Goal: Browse casually: Explore the website without a specific task or goal

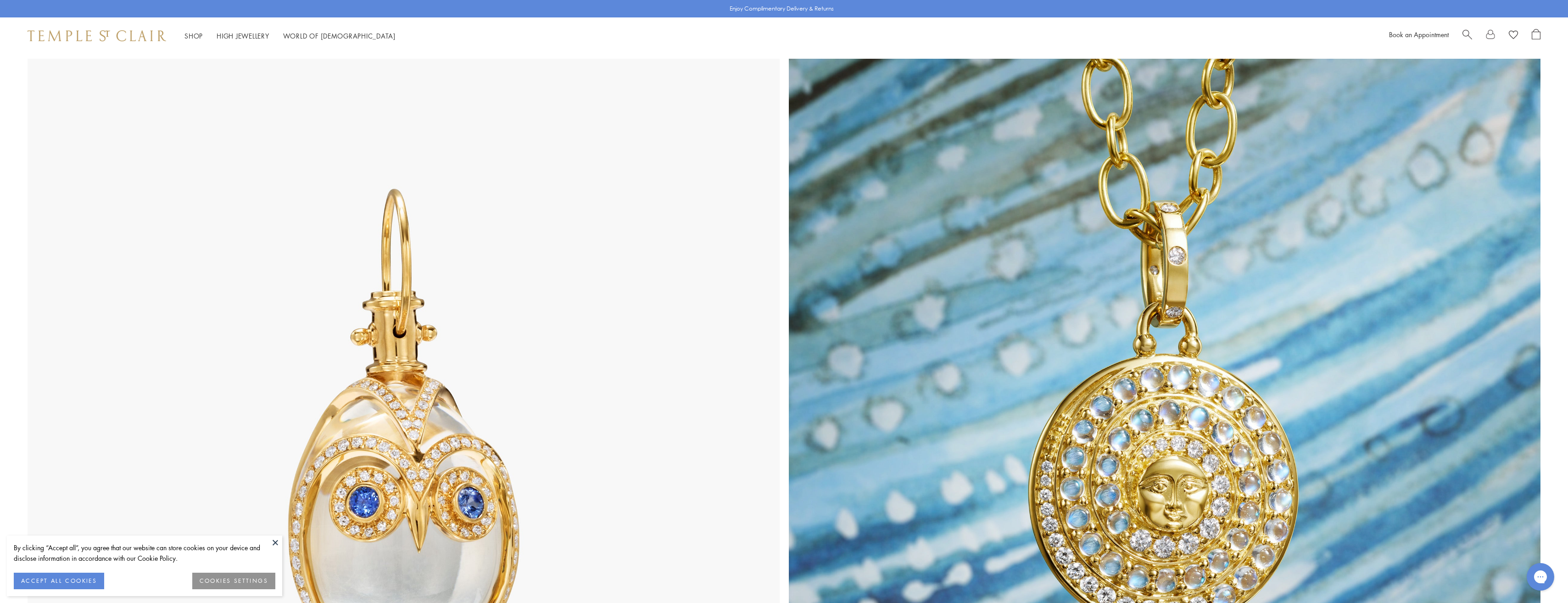
scroll to position [689, 0]
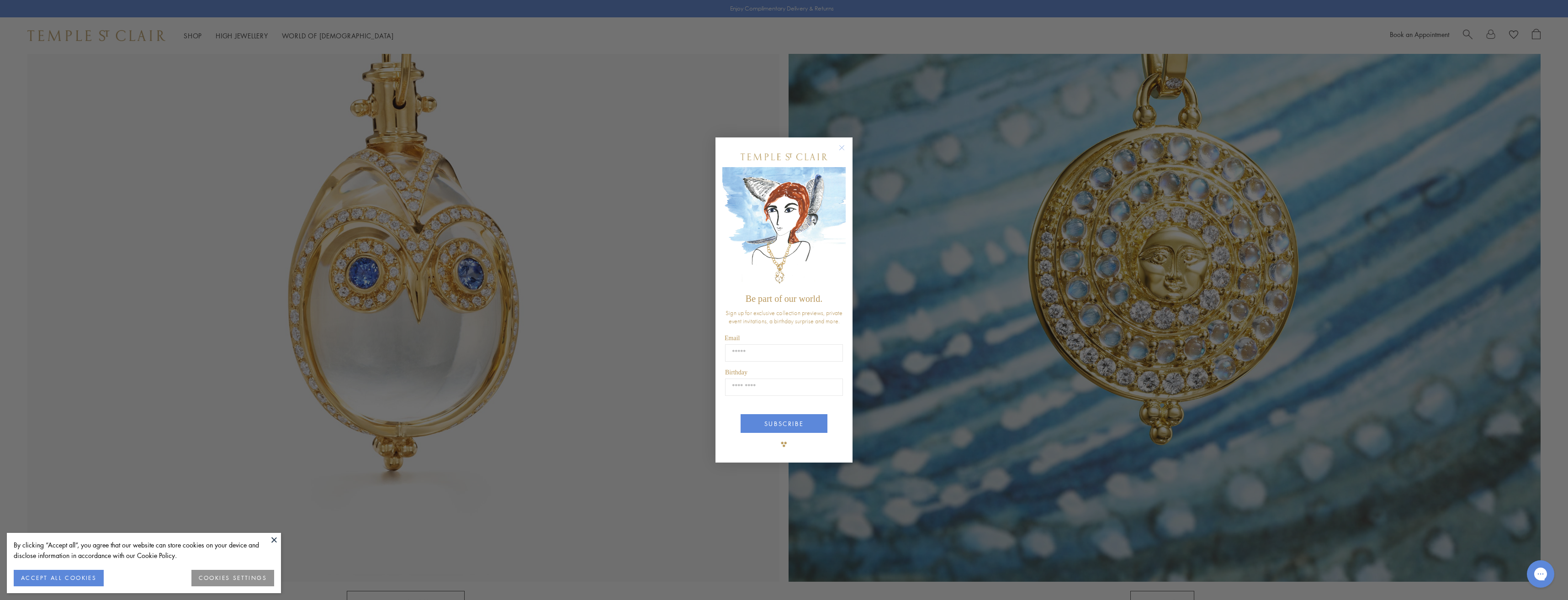
click at [846, 142] on icon "Close dialog" at bounding box center [842, 148] width 11 height 11
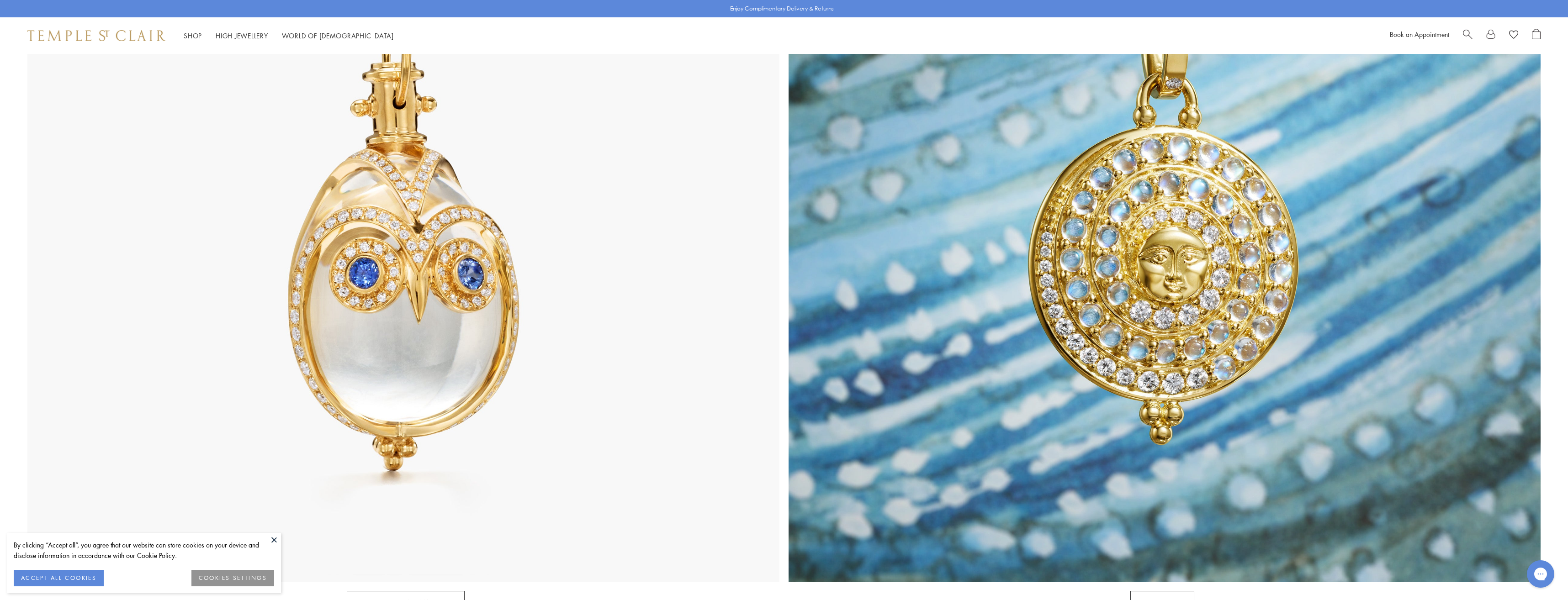
click at [845, 143] on div "Close dialog Be part of our world. Sign up for exclusive collection previews, p…" at bounding box center [784, 300] width 156 height 343
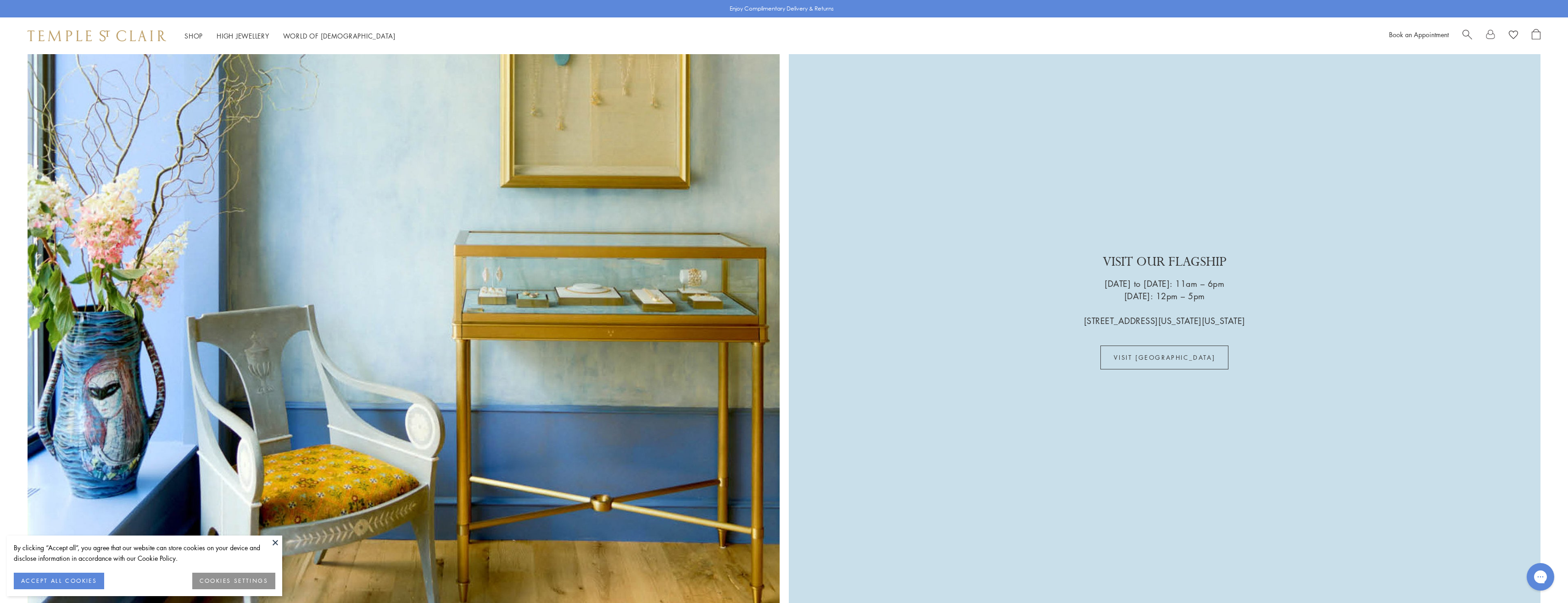
scroll to position [3853, 0]
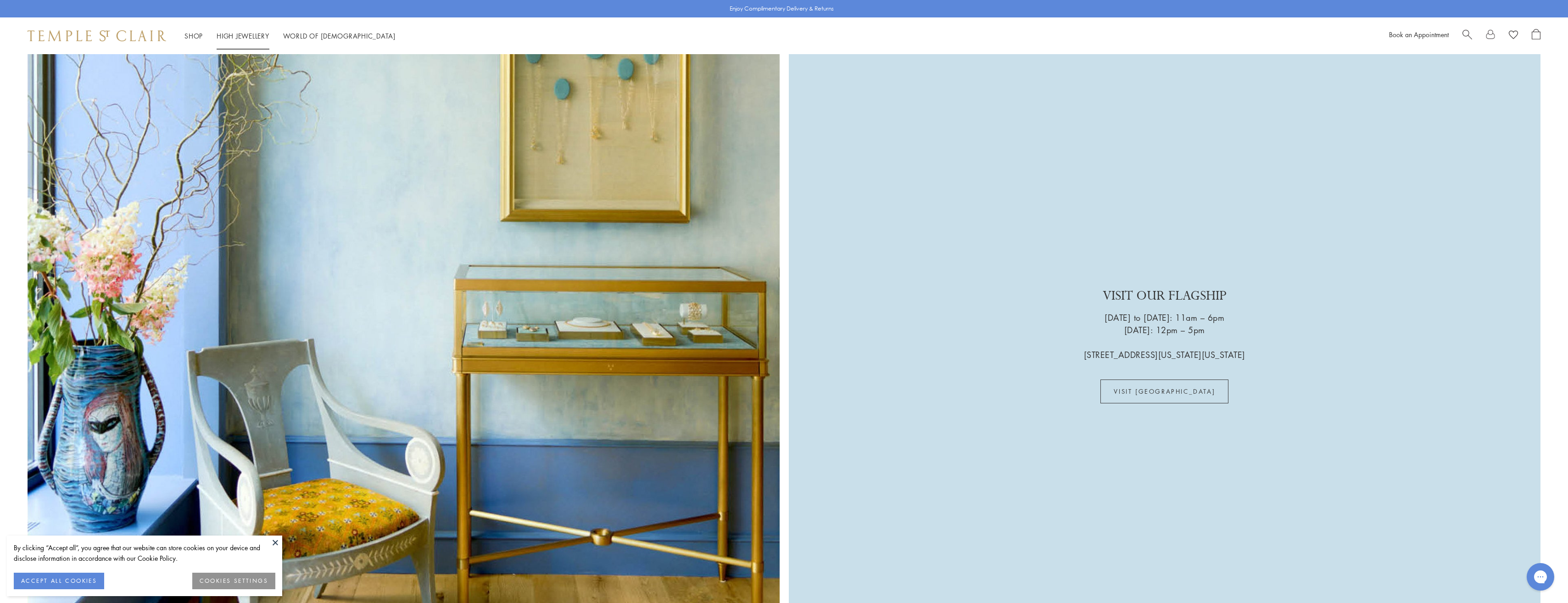
click at [241, 33] on link "High Jewellery High Jewellery" at bounding box center [242, 35] width 53 height 9
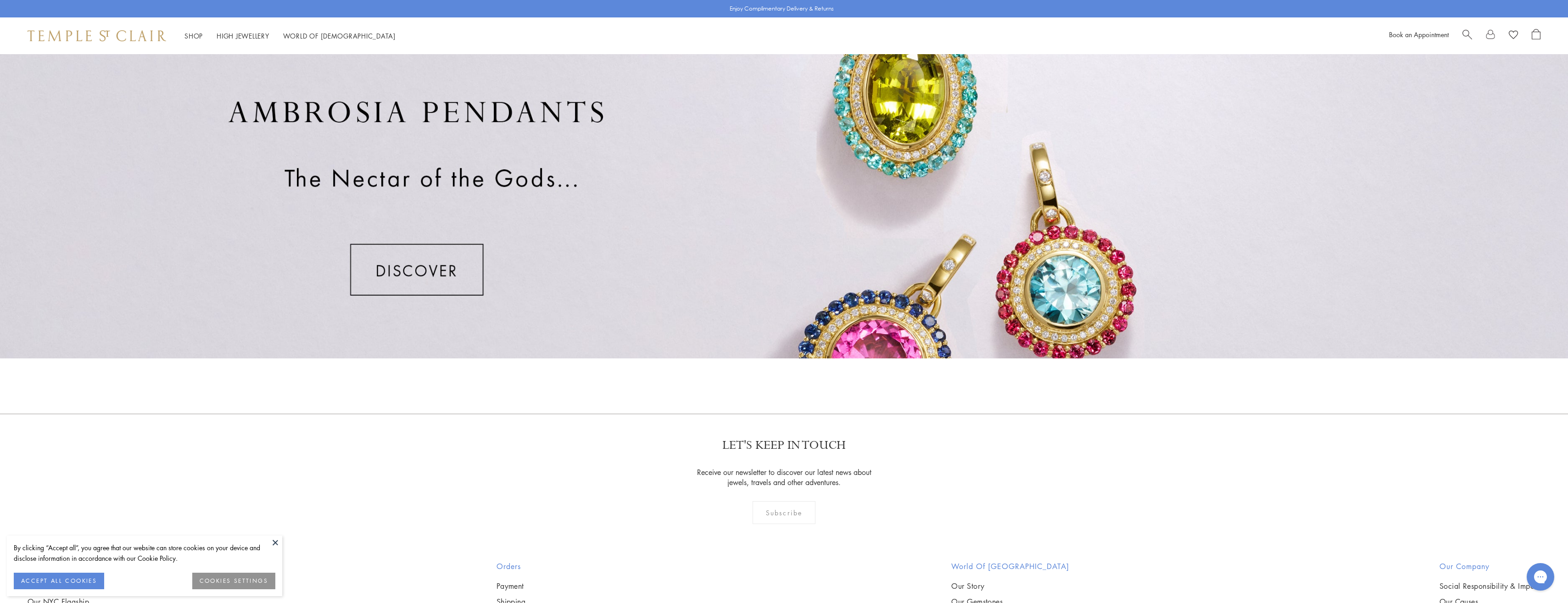
scroll to position [821, 0]
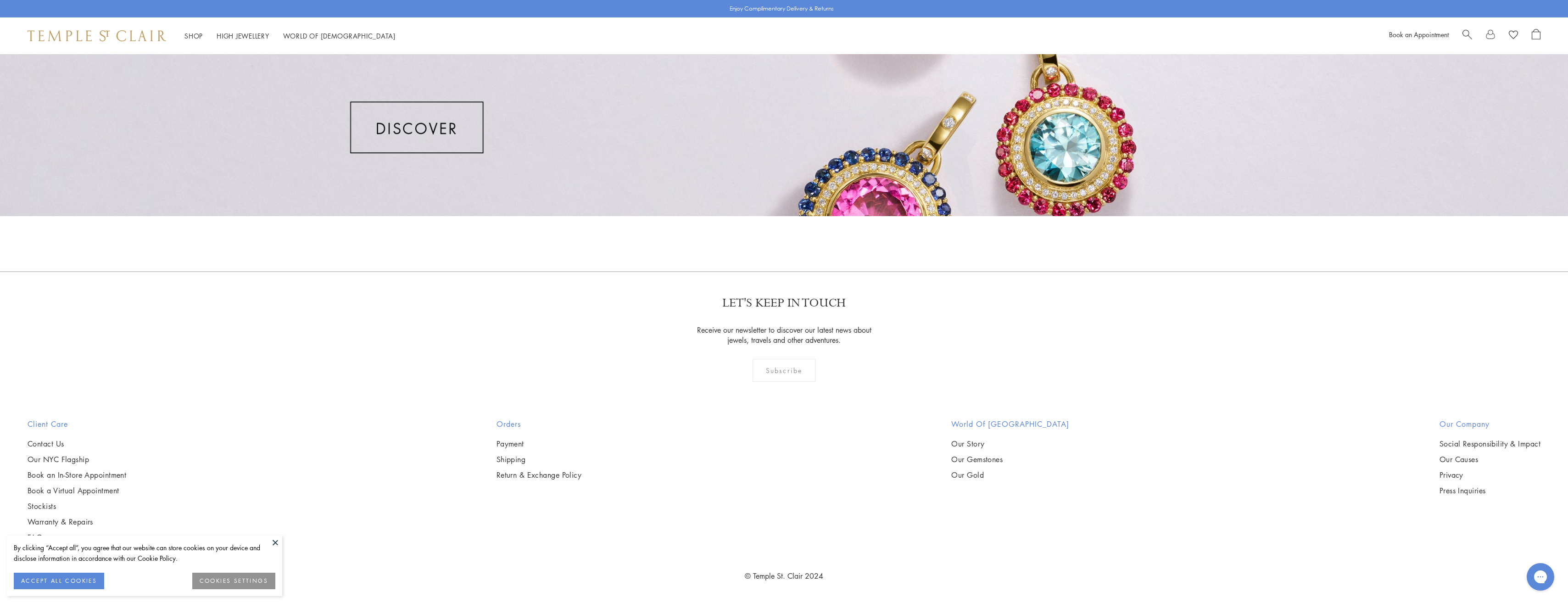
click at [387, 130] on div at bounding box center [784, 55] width 1568 height 321
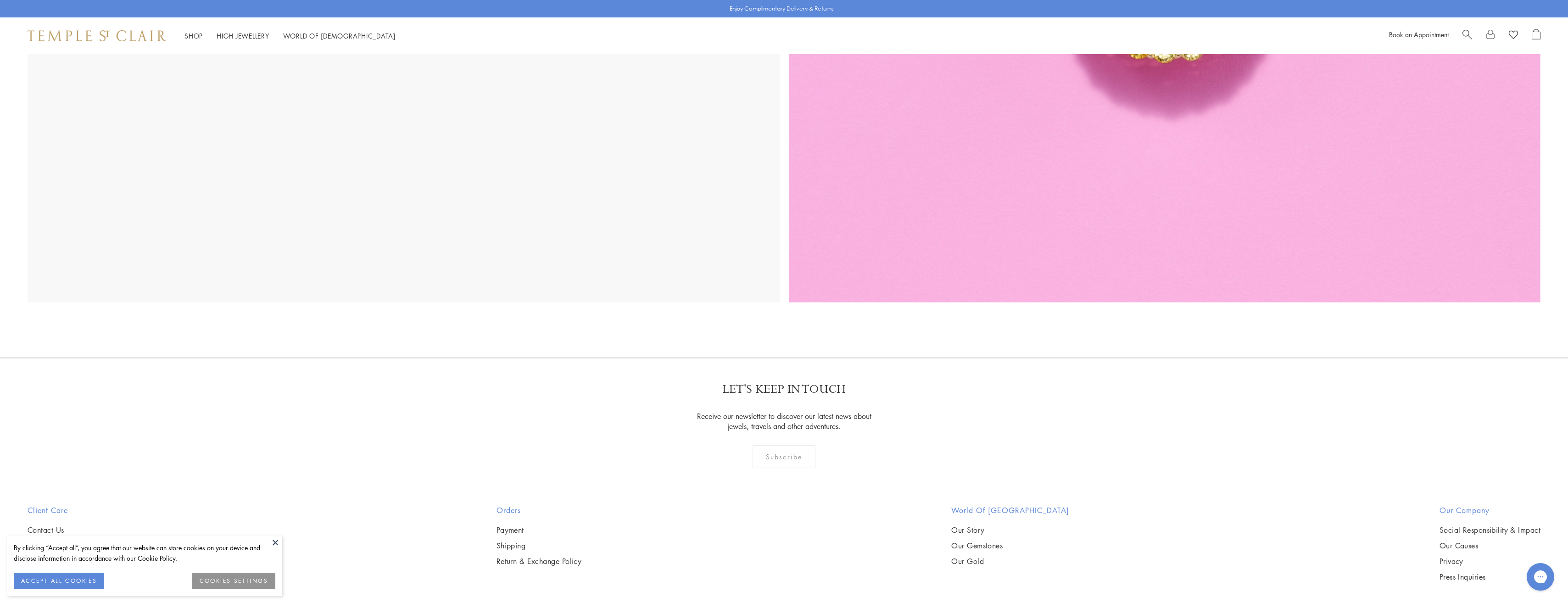
scroll to position [3966, 0]
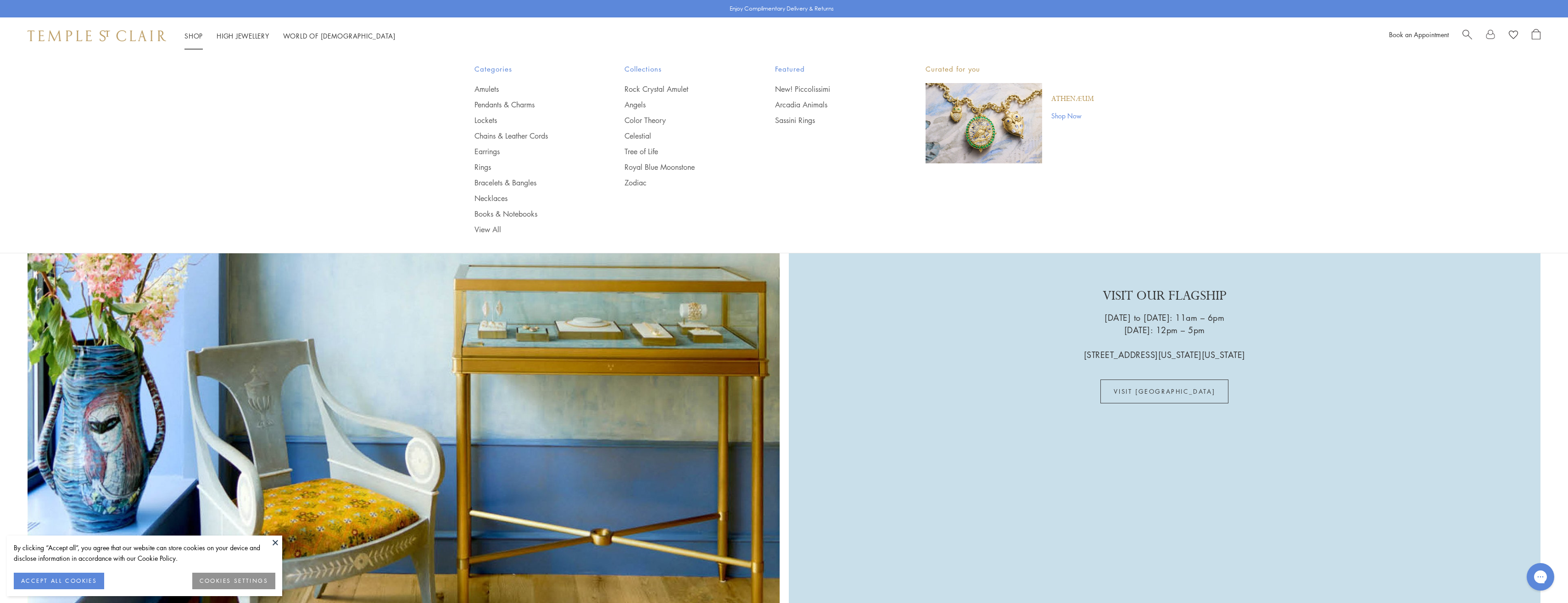
click at [197, 34] on link "Shop Shop" at bounding box center [194, 35] width 18 height 9
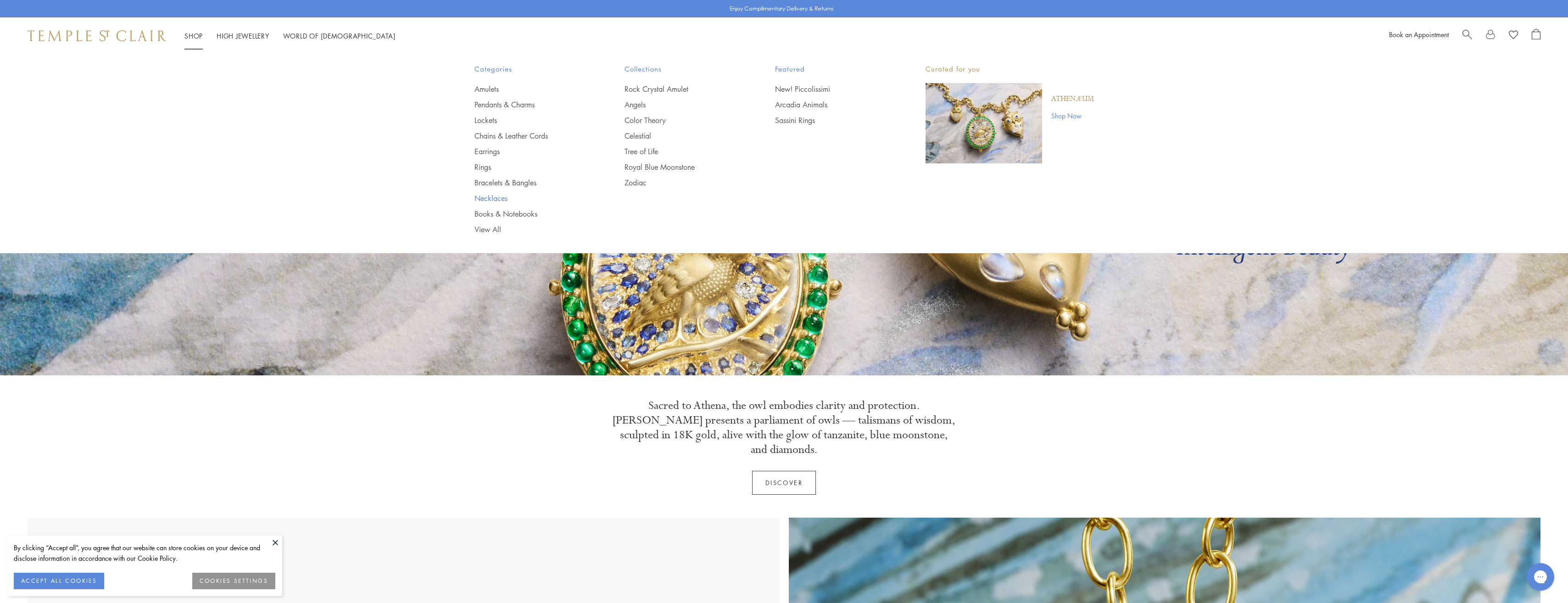
click at [495, 198] on link "Necklaces" at bounding box center [531, 198] width 114 height 10
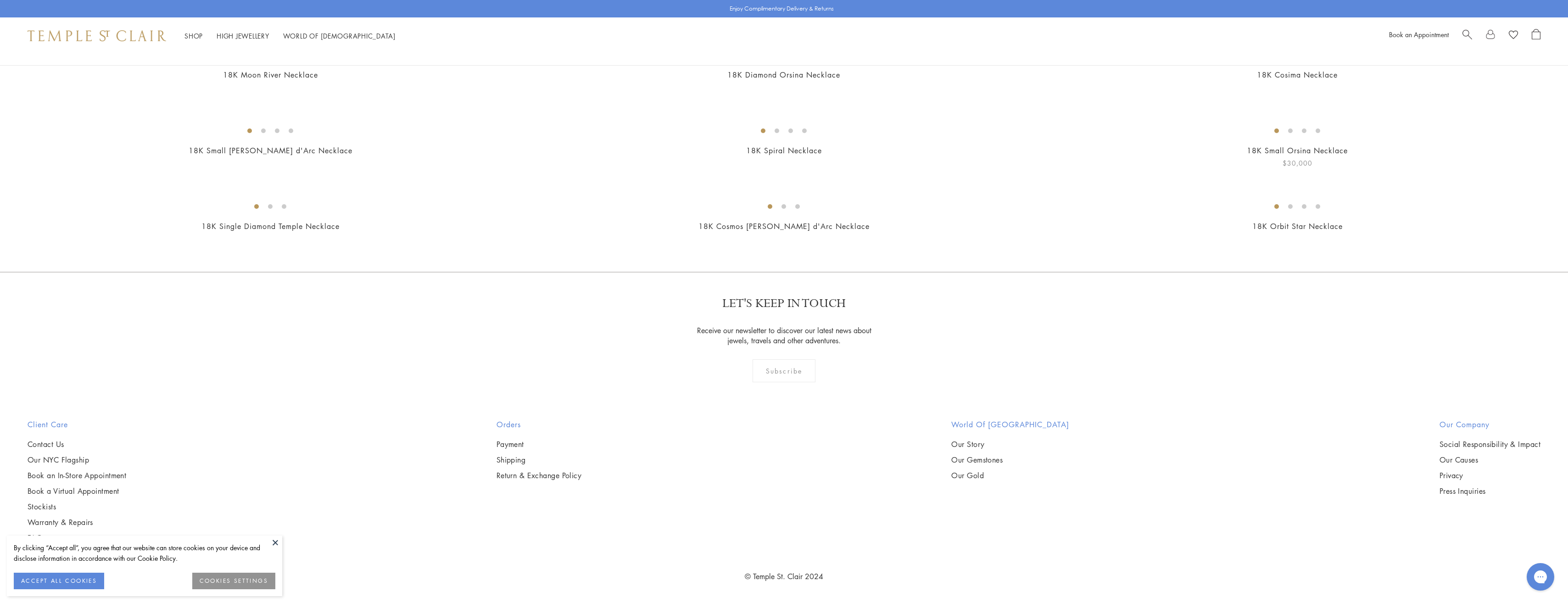
scroll to position [6518, 0]
click at [0, 0] on img at bounding box center [0, 0] width 0 height 0
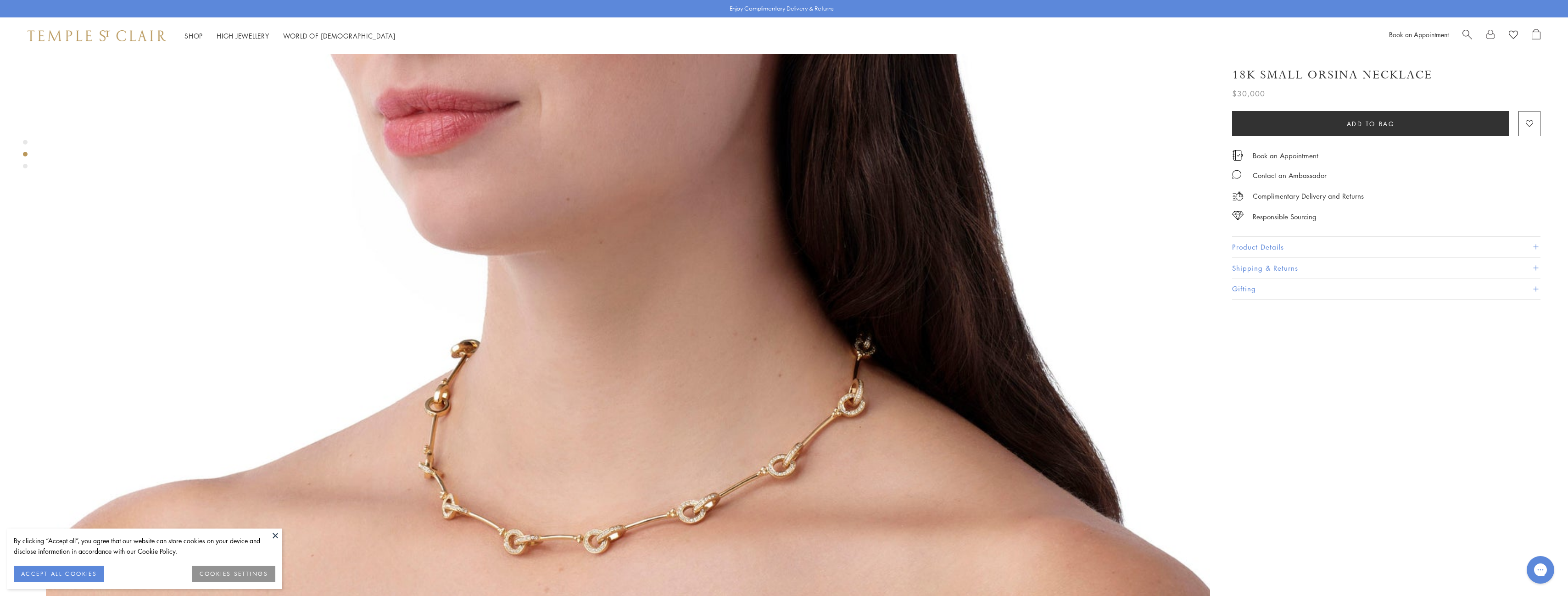
scroll to position [1836, 0]
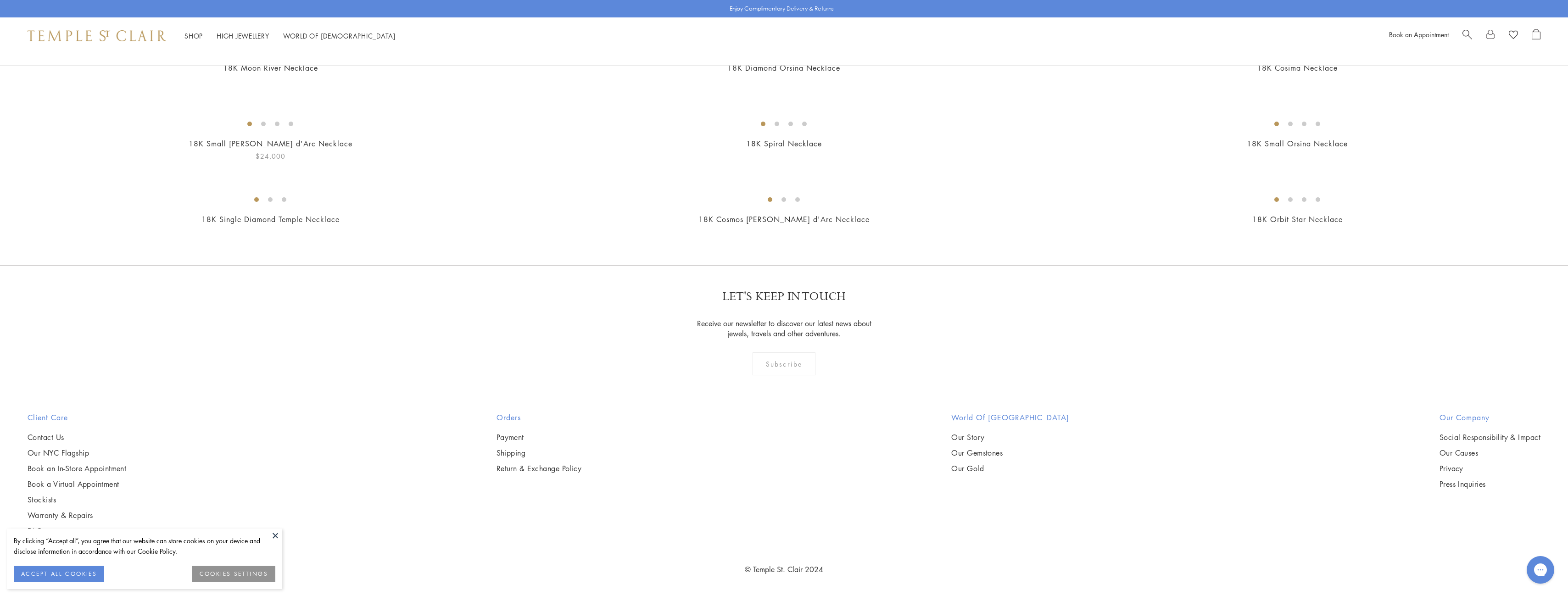
scroll to position [7023, 0]
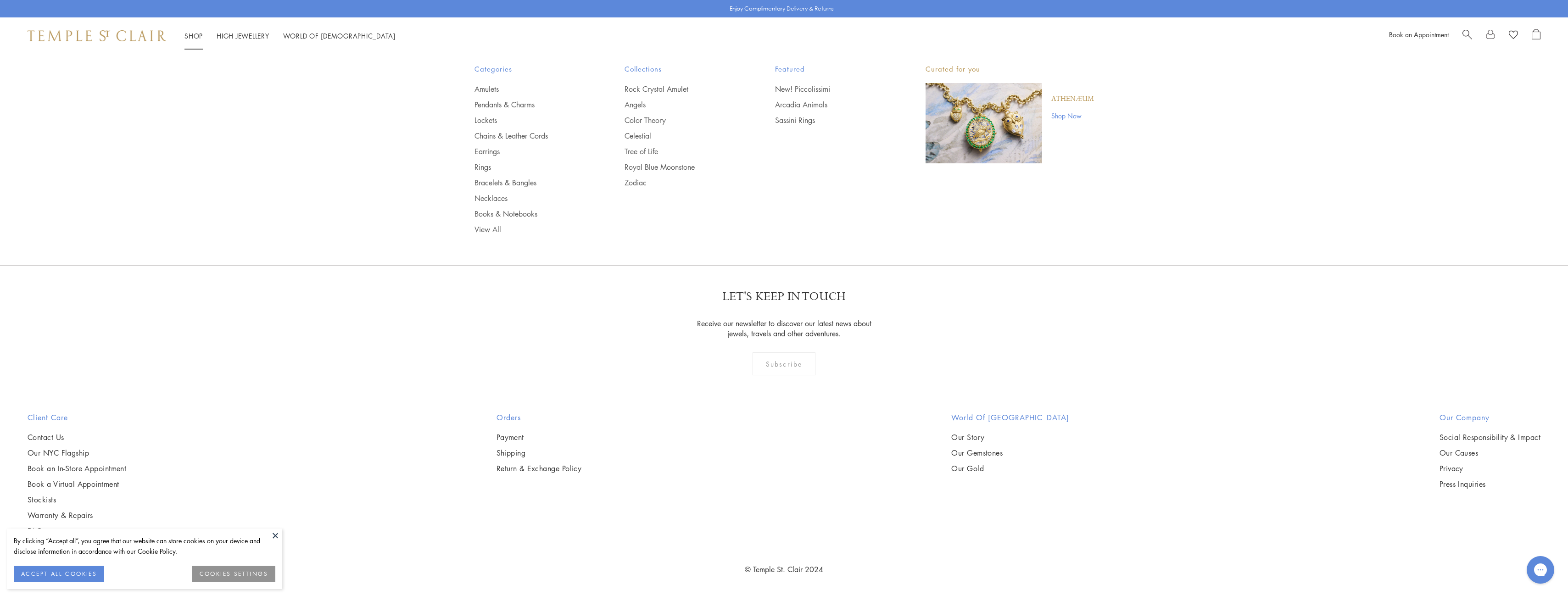
click at [196, 37] on link "Shop Shop" at bounding box center [194, 35] width 18 height 9
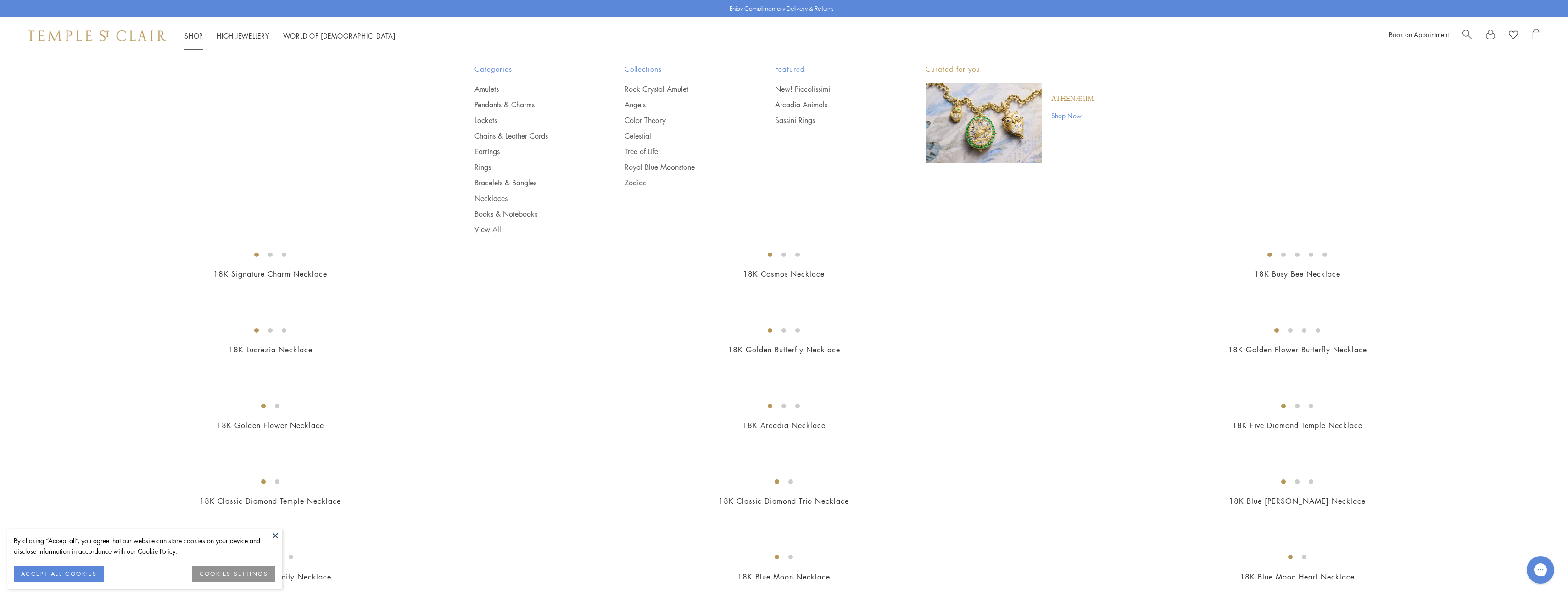
click at [196, 37] on link "Shop Shop" at bounding box center [194, 35] width 18 height 9
click at [486, 163] on link "Rings" at bounding box center [531, 167] width 114 height 10
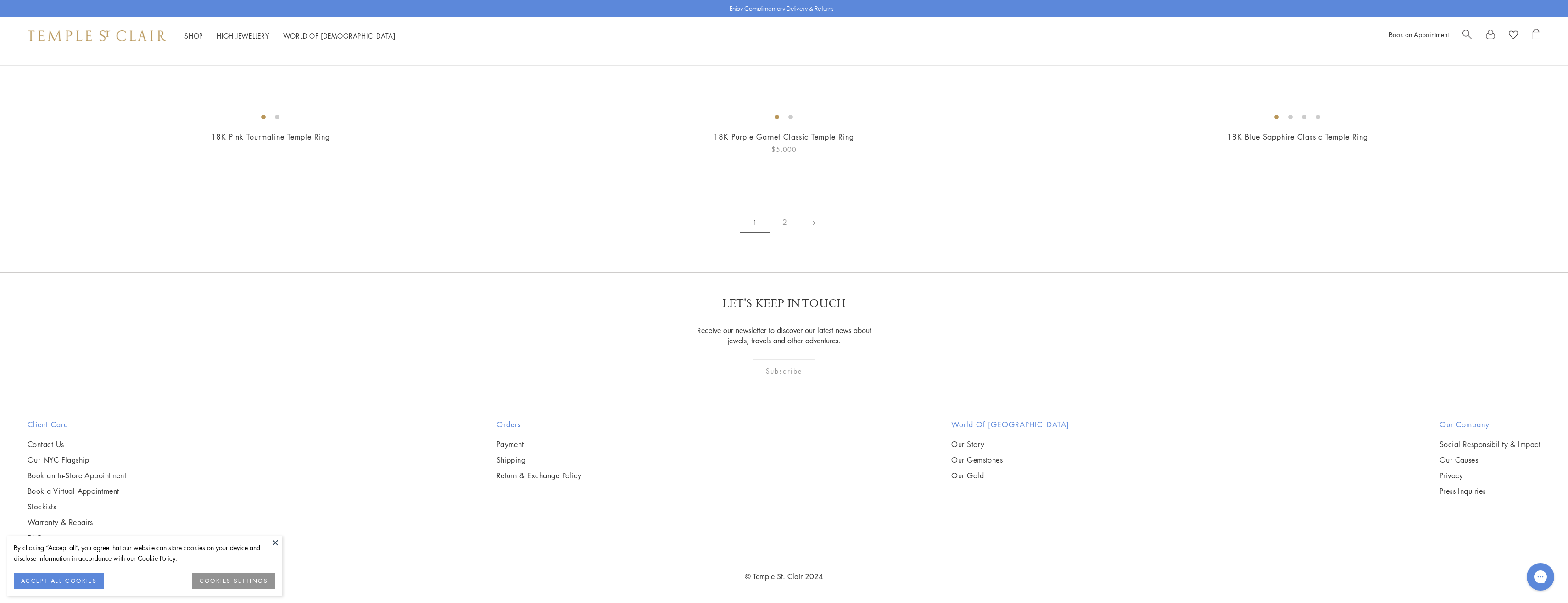
scroll to position [8858, 0]
click at [786, 234] on link "2" at bounding box center [784, 223] width 30 height 25
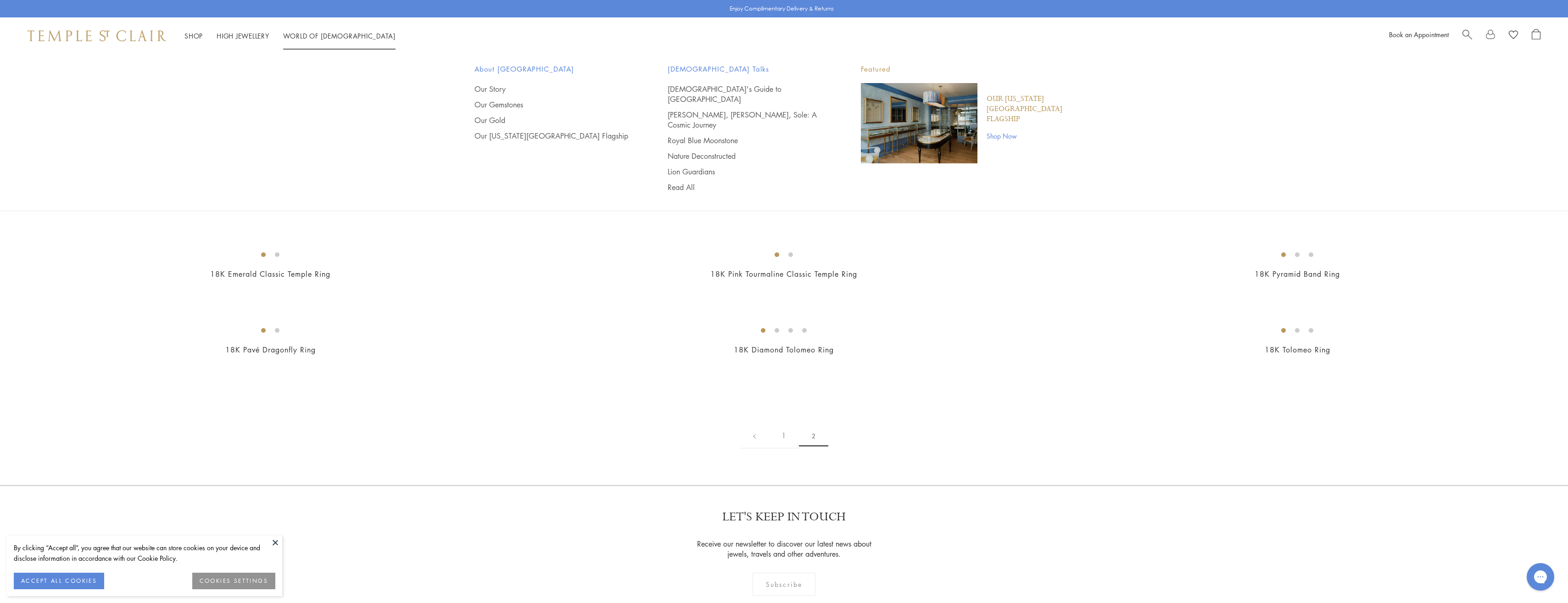
click at [297, 33] on link "World of [GEOGRAPHIC_DATA][DEMOGRAPHIC_DATA]" at bounding box center [339, 35] width 112 height 9
click at [1003, 131] on link "Shop Now" at bounding box center [1040, 136] width 107 height 10
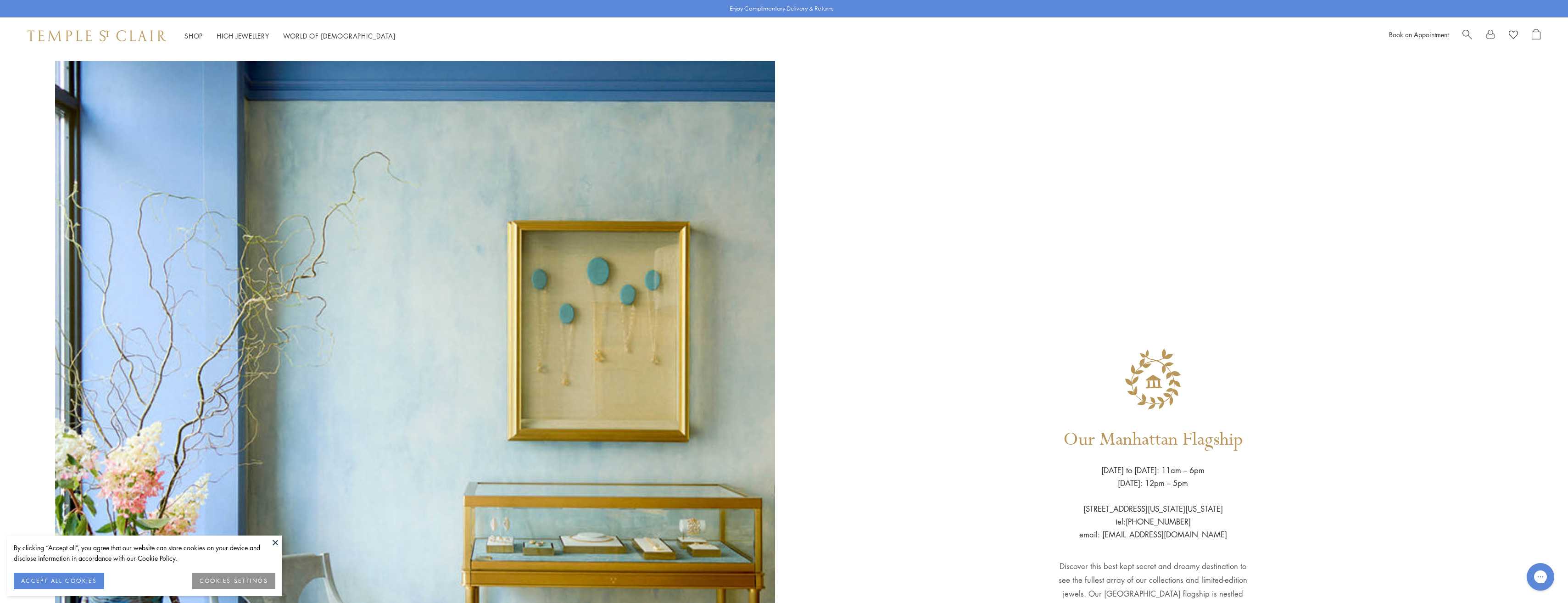
scroll to position [342, 0]
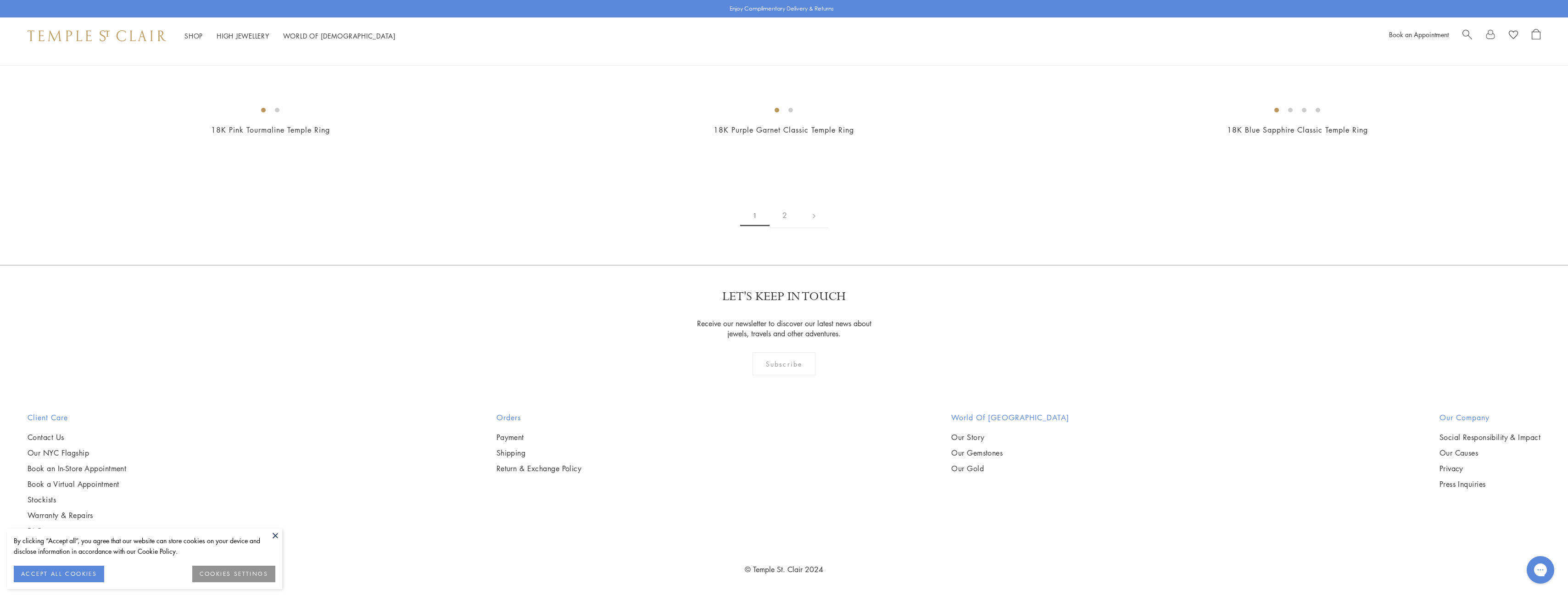
scroll to position [8324, 0]
click at [239, 40] on li "High Jewellery High Jewellery" at bounding box center [242, 36] width 53 height 11
click at [242, 33] on link "High Jewellery High Jewellery" at bounding box center [242, 35] width 53 height 9
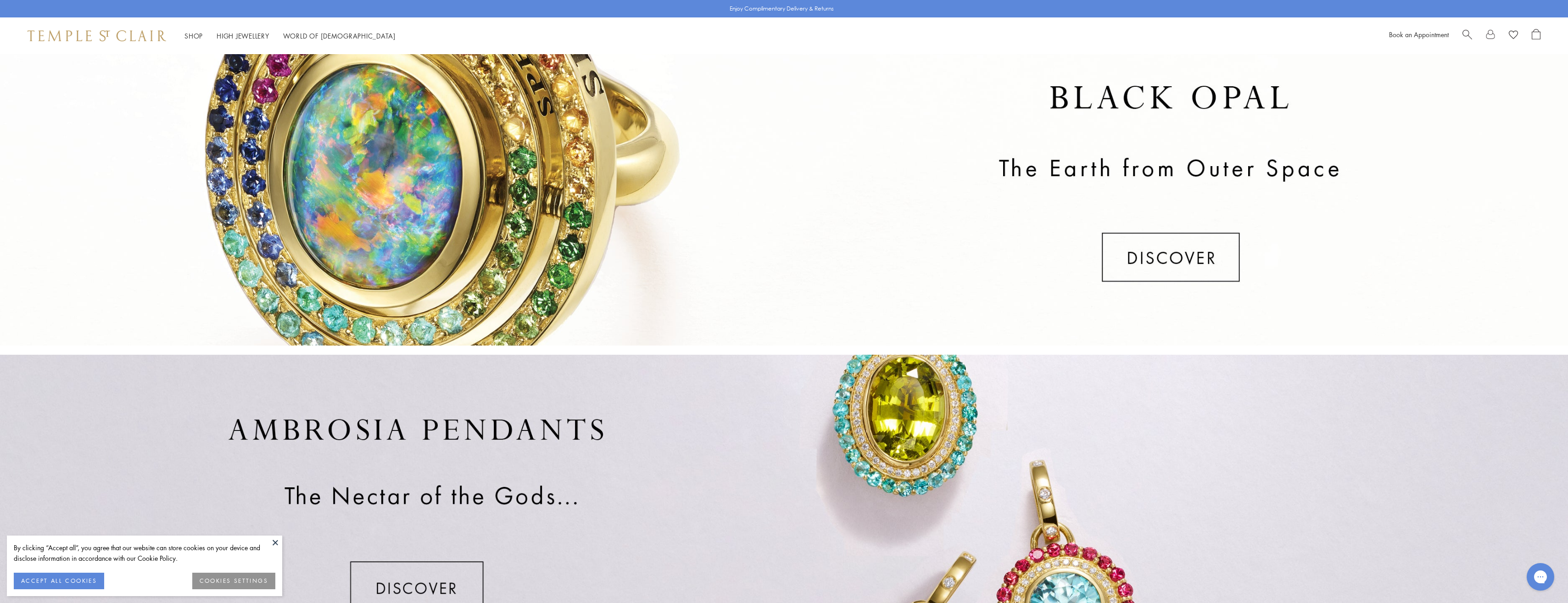
scroll to position [224, 0]
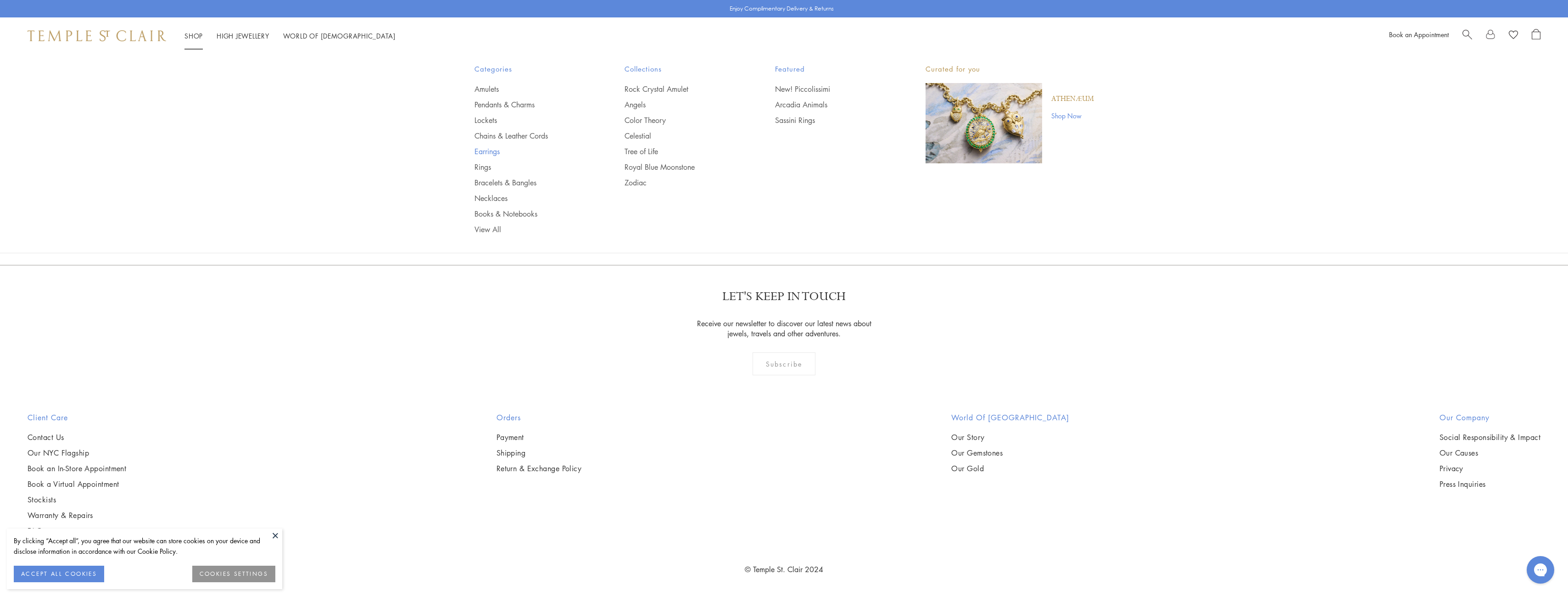
click at [494, 147] on link "Earrings" at bounding box center [531, 151] width 114 height 10
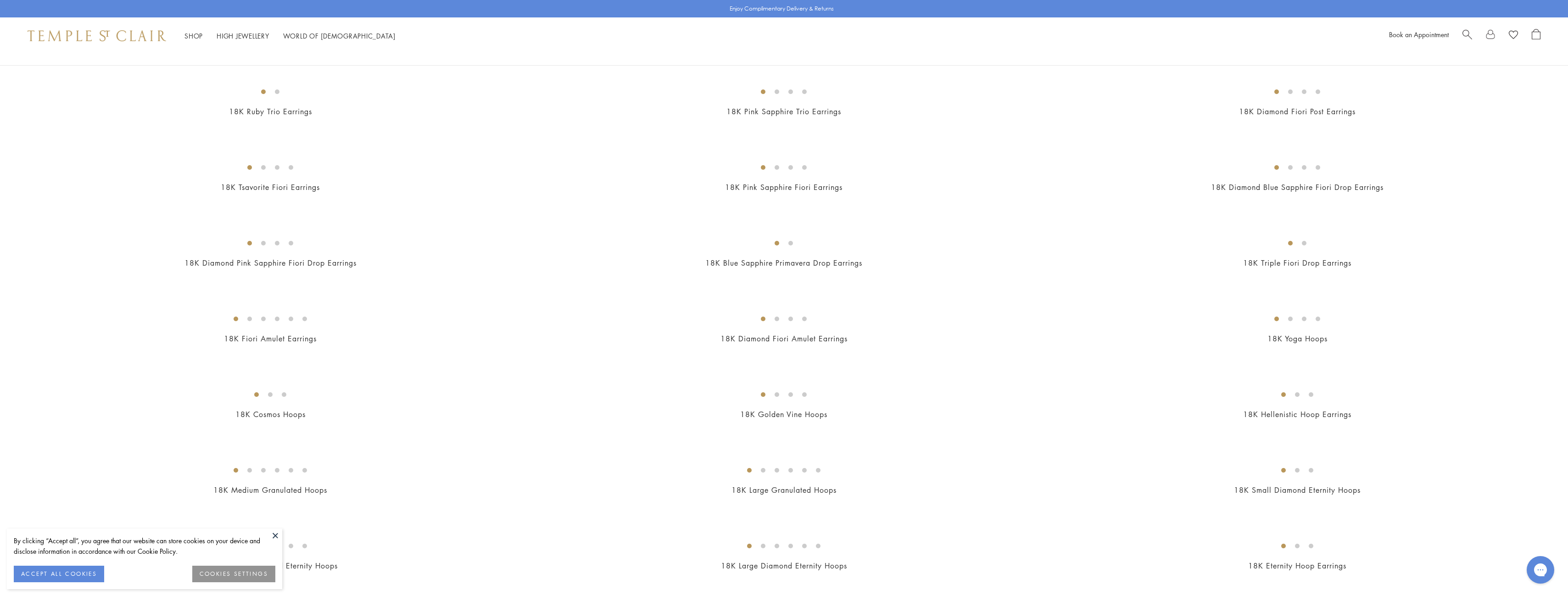
scroll to position [597, 0]
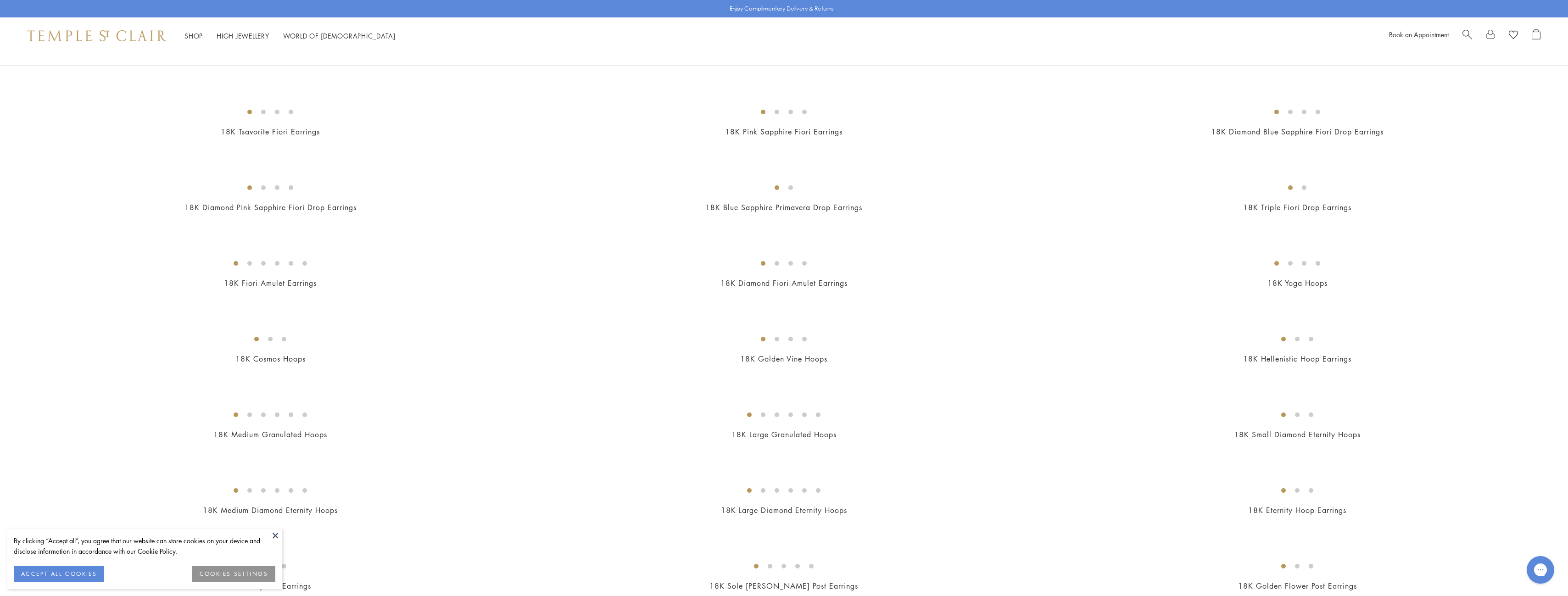
click at [0, 0] on img at bounding box center [0, 0] width 0 height 0
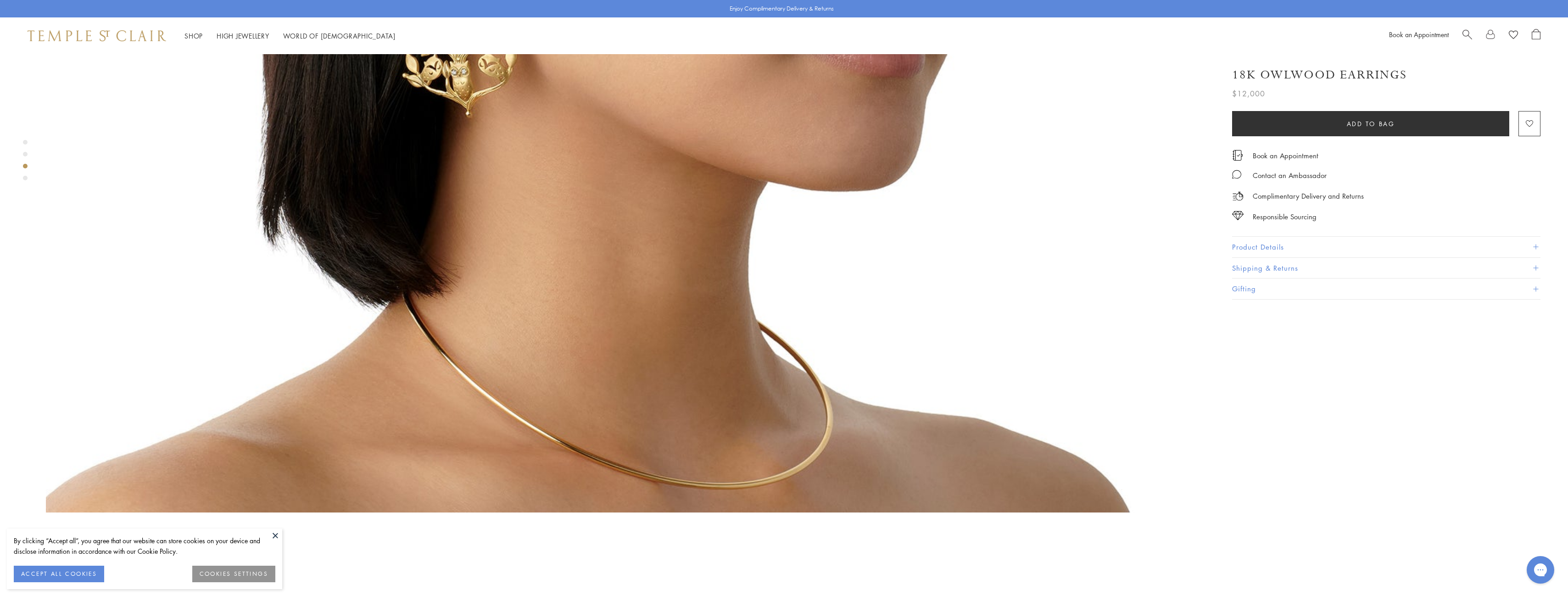
scroll to position [3167, 0]
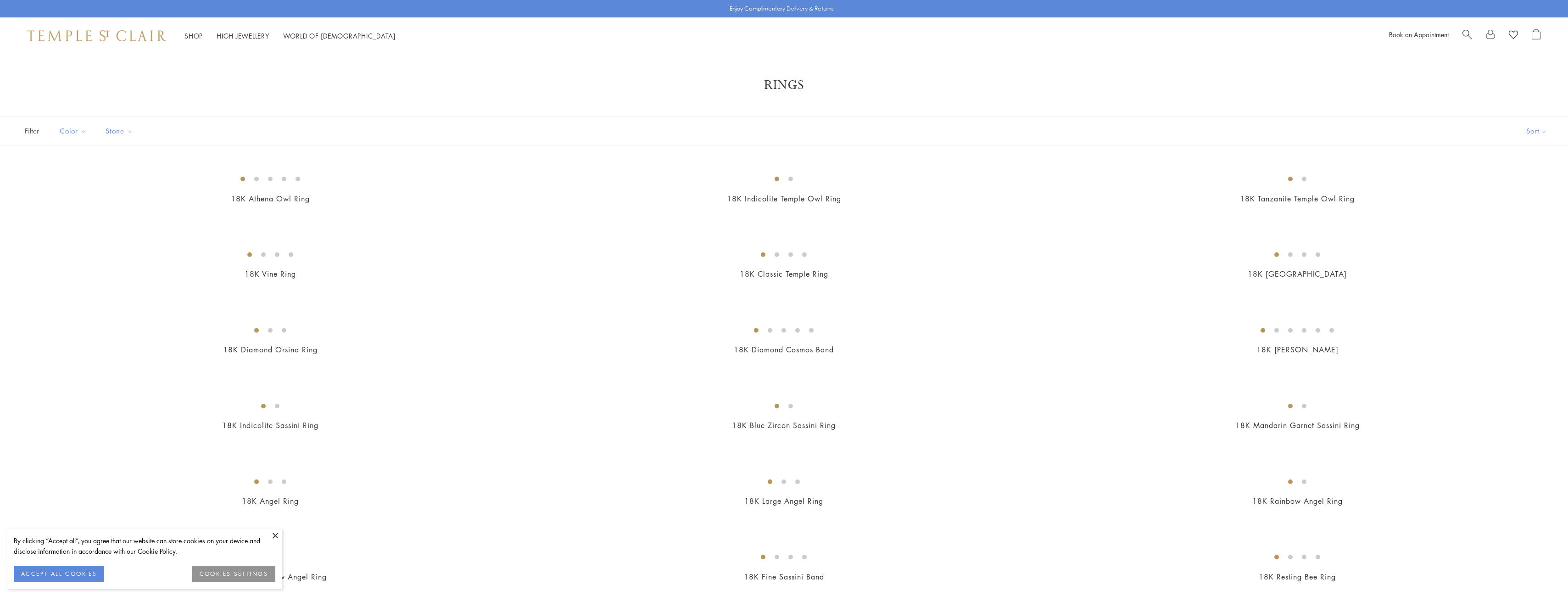
scroll to position [8324, 0]
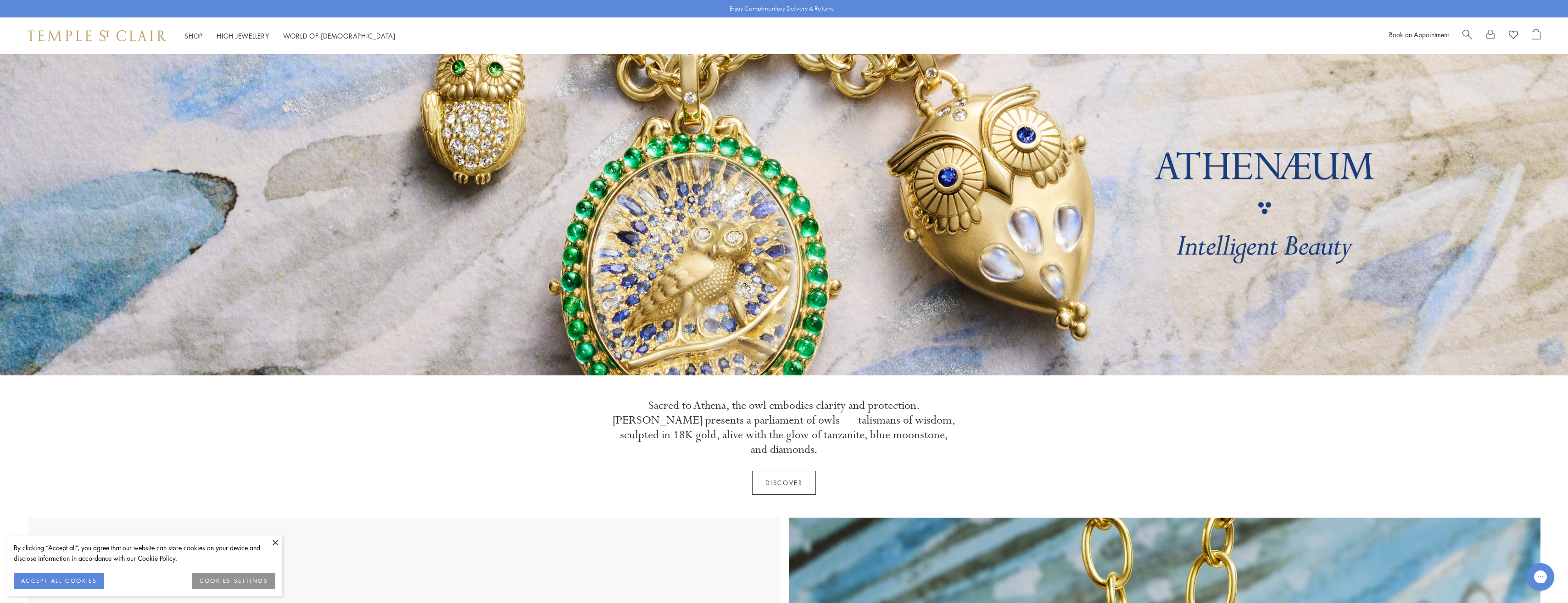
scroll to position [3853, 0]
